Goal: Task Accomplishment & Management: Manage account settings

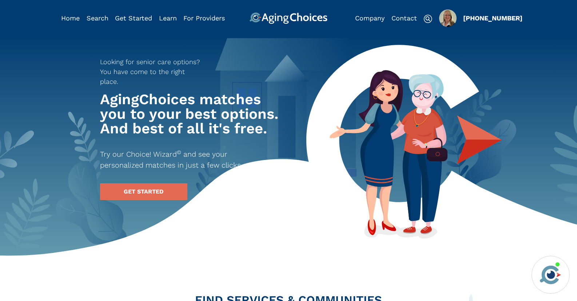
click at [450, 19] on img "Popover trigger" at bounding box center [447, 17] width 17 height 17
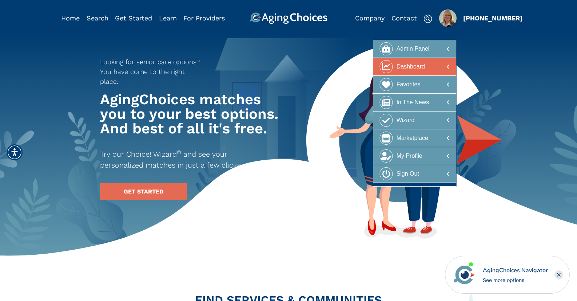
click at [432, 67] on div at bounding box center [415, 66] width 71 height 13
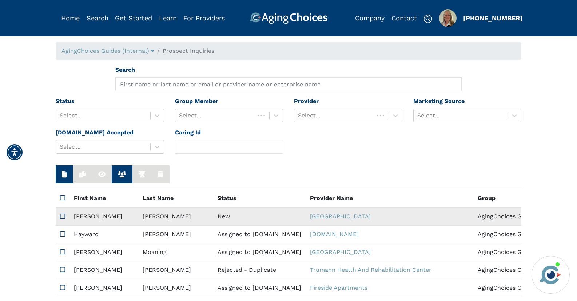
click at [213, 214] on td "New" at bounding box center [259, 216] width 92 height 18
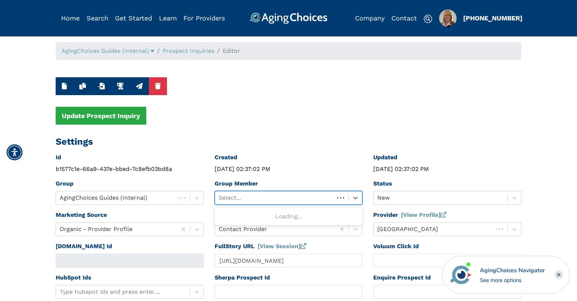
click at [263, 197] on div at bounding box center [275, 198] width 112 height 10
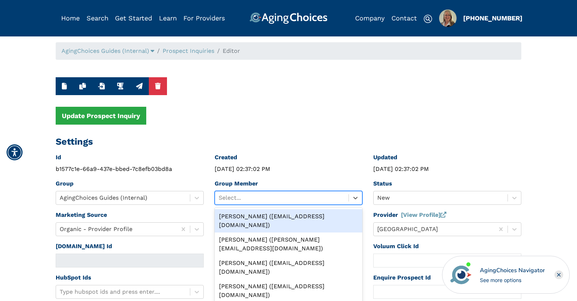
click at [267, 217] on div "[PERSON_NAME] ([EMAIL_ADDRESS][DOMAIN_NAME])" at bounding box center [289, 220] width 148 height 23
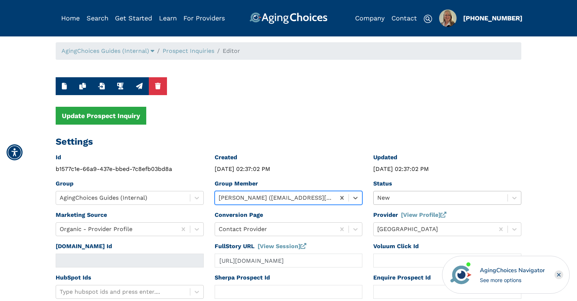
click at [391, 196] on div "New" at bounding box center [448, 198] width 148 height 14
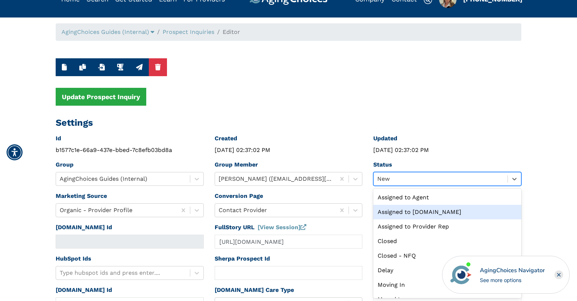
click at [401, 214] on div "Assigned to [DOMAIN_NAME]" at bounding box center [448, 212] width 148 height 15
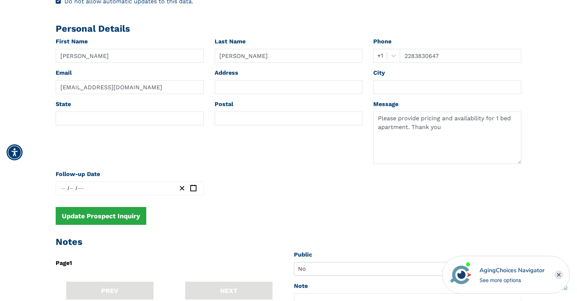
scroll to position [301, 0]
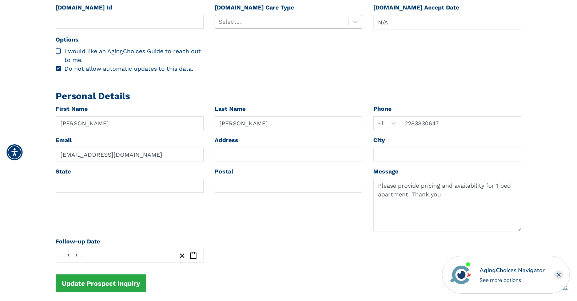
click at [243, 22] on div at bounding box center [282, 22] width 127 height 10
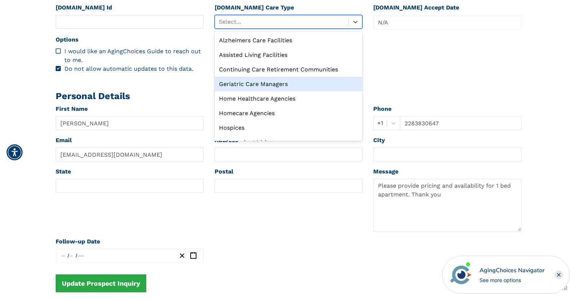
scroll to position [25, 0]
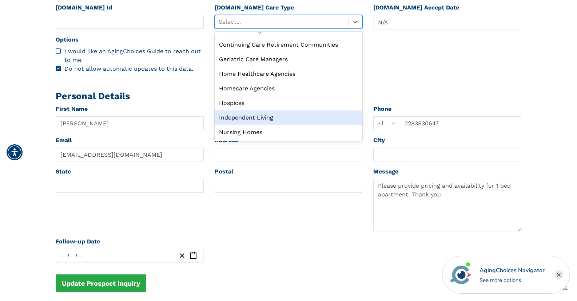
click at [256, 120] on div "Independent Living" at bounding box center [289, 117] width 148 height 15
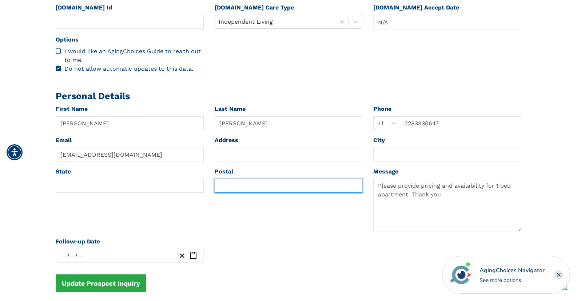
click at [229, 185] on input "text" at bounding box center [289, 186] width 148 height 14
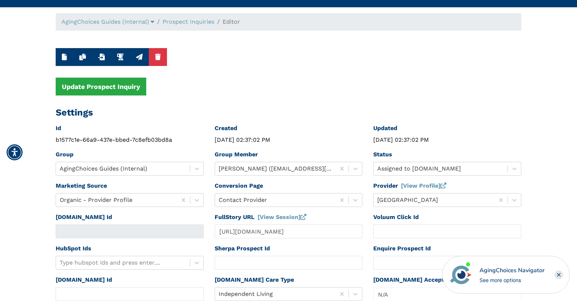
scroll to position [0, 0]
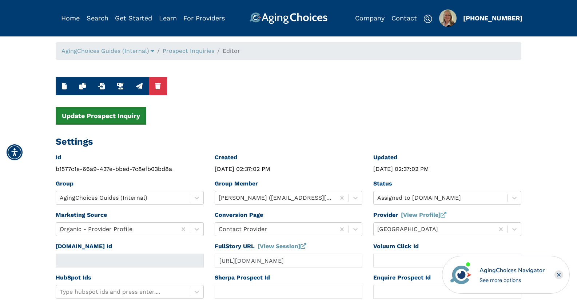
type input "33990"
click at [112, 112] on button "Update Prospect Inquiry" at bounding box center [101, 116] width 91 height 18
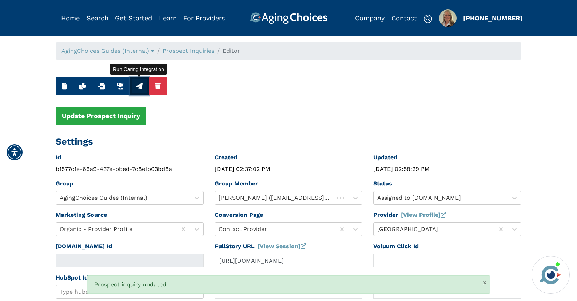
click at [139, 88] on icon "button" at bounding box center [139, 86] width 7 height 7
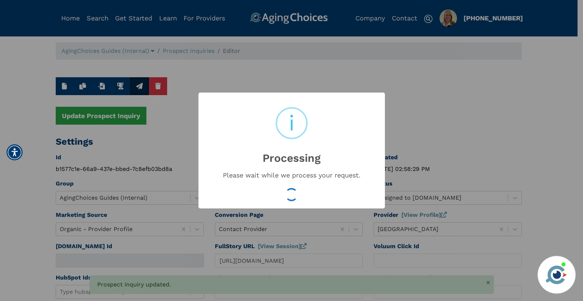
type input "16597414"
type input "[DATE] 02:58:31 PM"
